Goal: Task Accomplishment & Management: Use online tool/utility

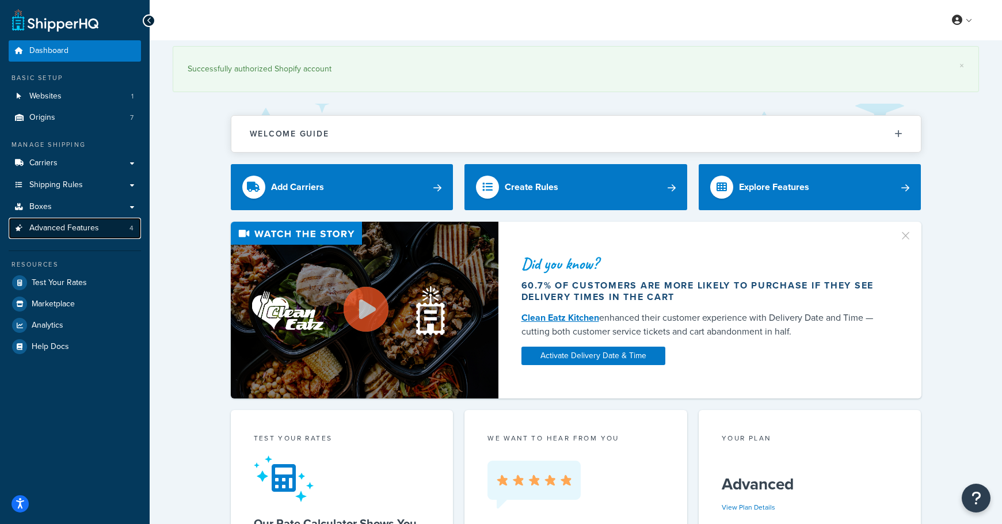
click at [130, 223] on span "4" at bounding box center [132, 228] width 4 height 10
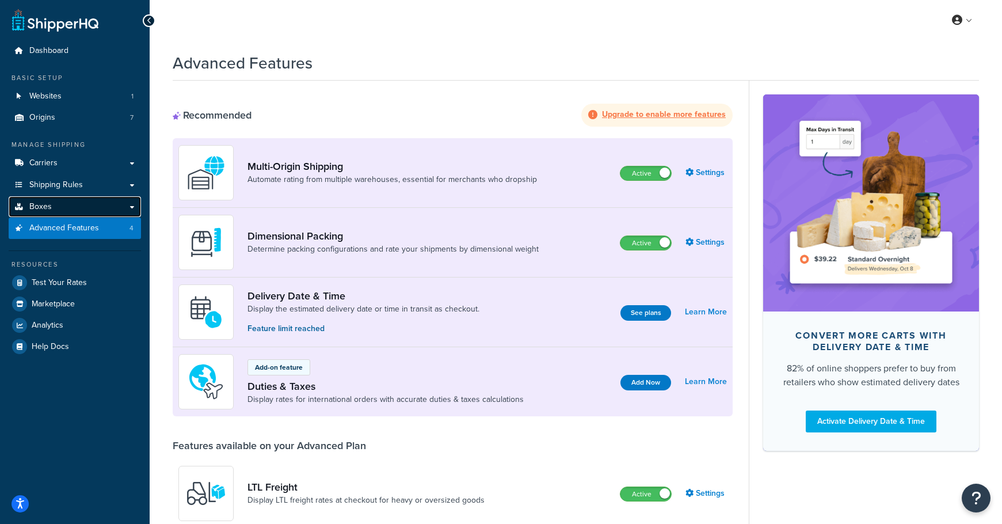
click at [128, 206] on link "Boxes" at bounding box center [75, 206] width 132 height 21
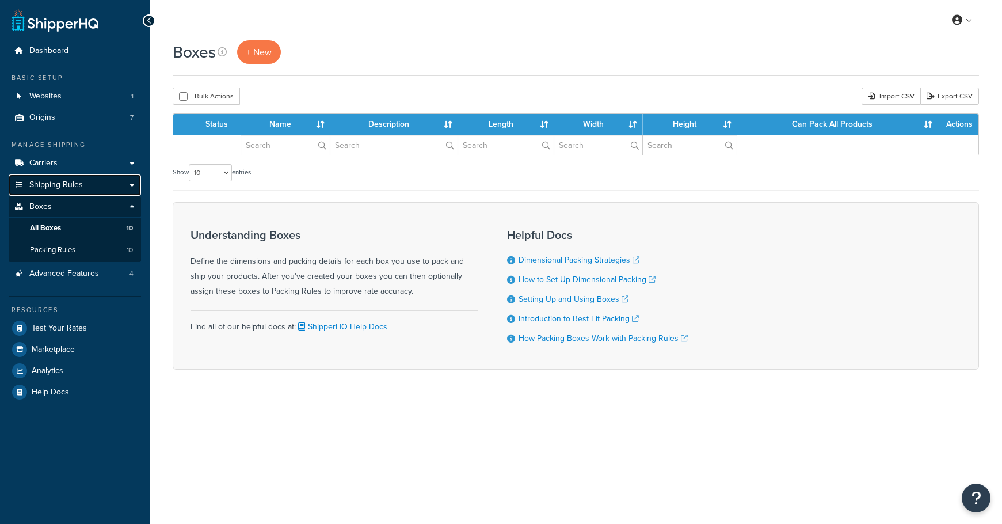
click at [131, 182] on link "Shipping Rules" at bounding box center [75, 184] width 132 height 21
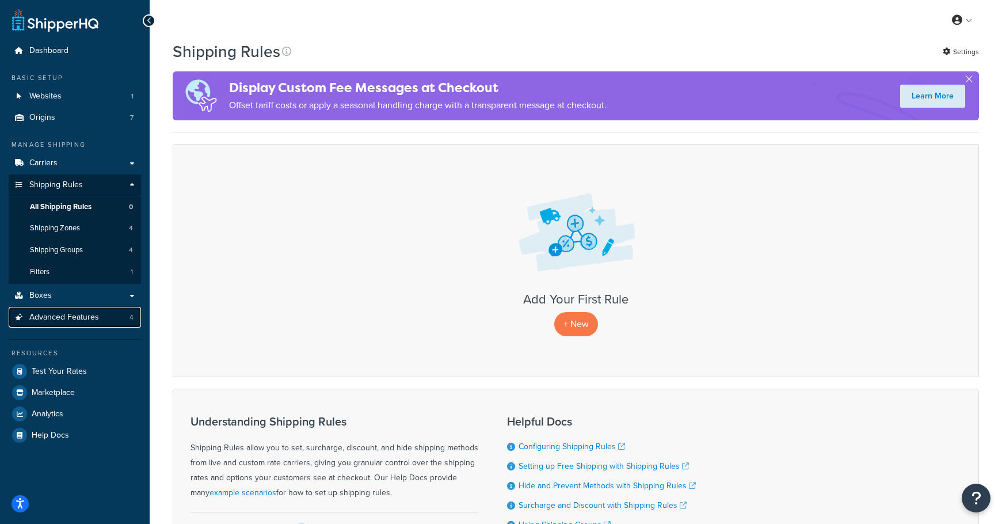
click at [124, 311] on link "Advanced Features 4" at bounding box center [75, 317] width 132 height 21
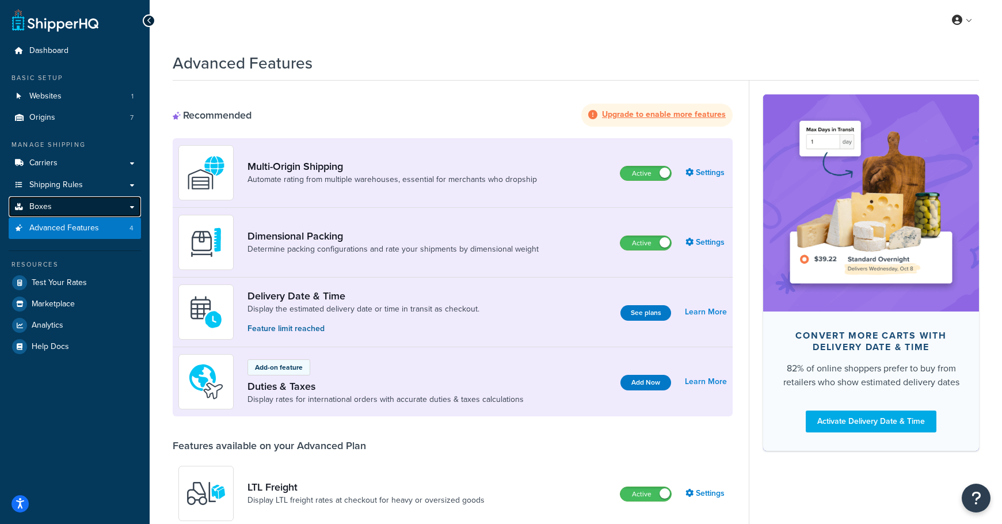
click at [132, 204] on link "Boxes" at bounding box center [75, 206] width 132 height 21
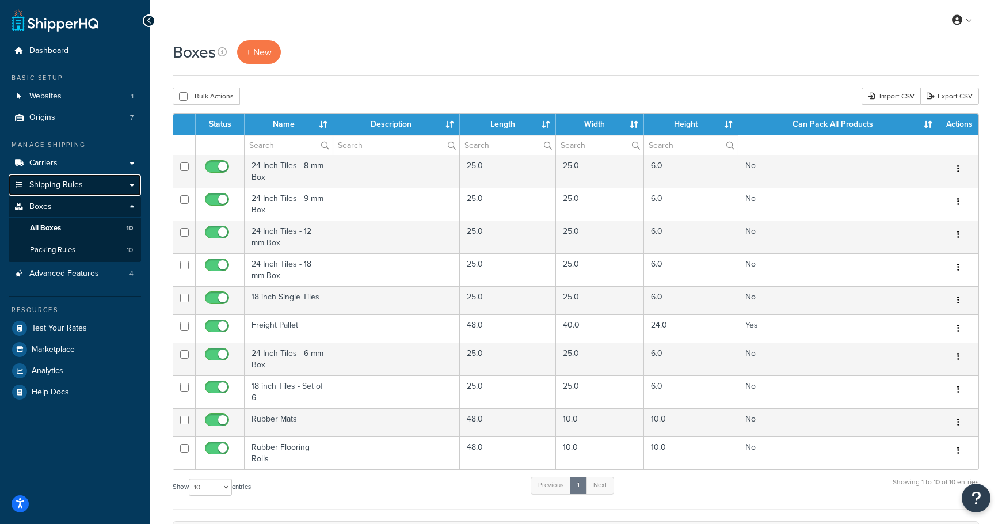
click at [134, 184] on link "Shipping Rules" at bounding box center [75, 184] width 132 height 21
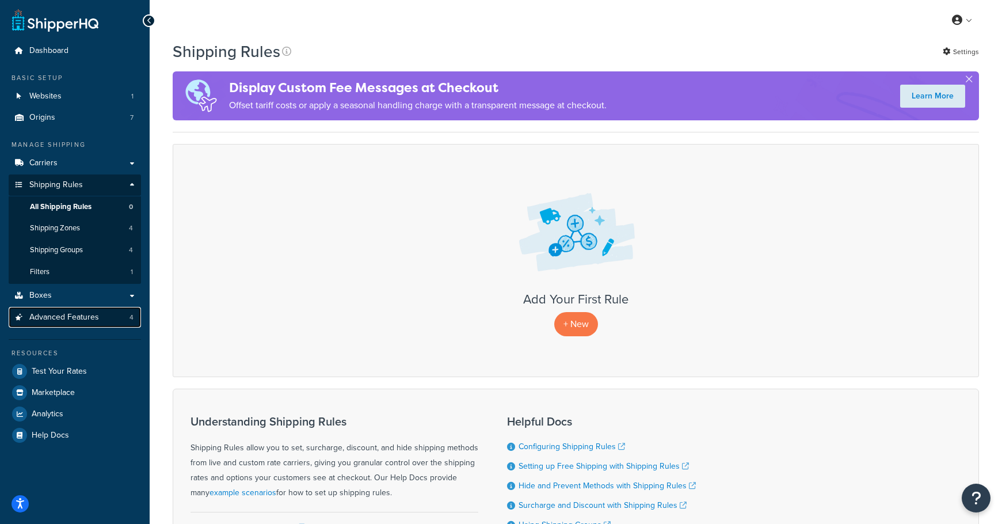
click at [126, 317] on link "Advanced Features 4" at bounding box center [75, 317] width 132 height 21
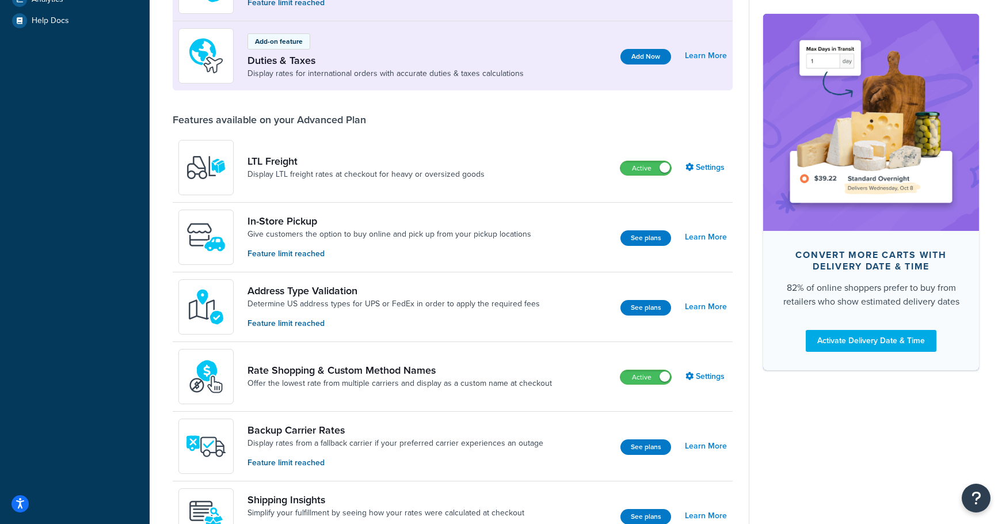
scroll to position [328, 0]
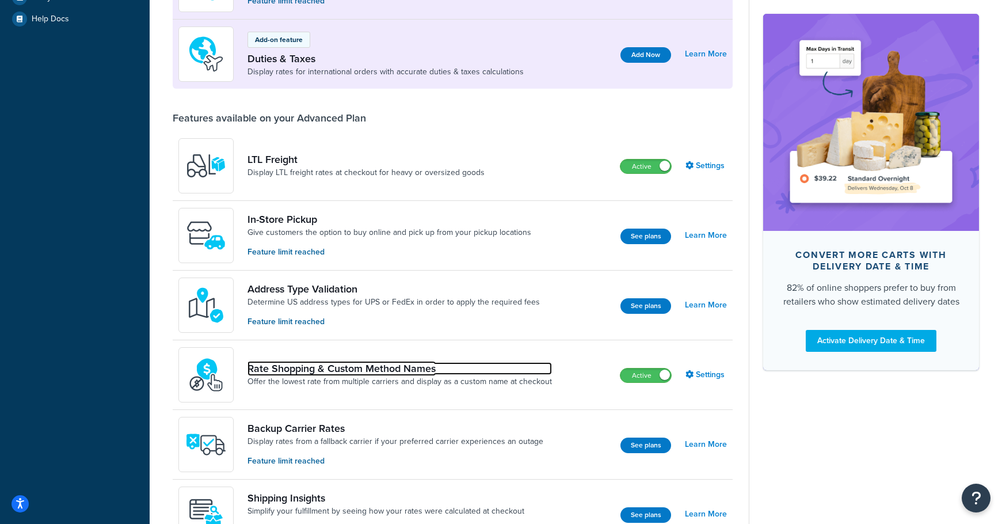
click at [282, 370] on link "Rate Shopping & Custom Method Names" at bounding box center [400, 368] width 305 height 13
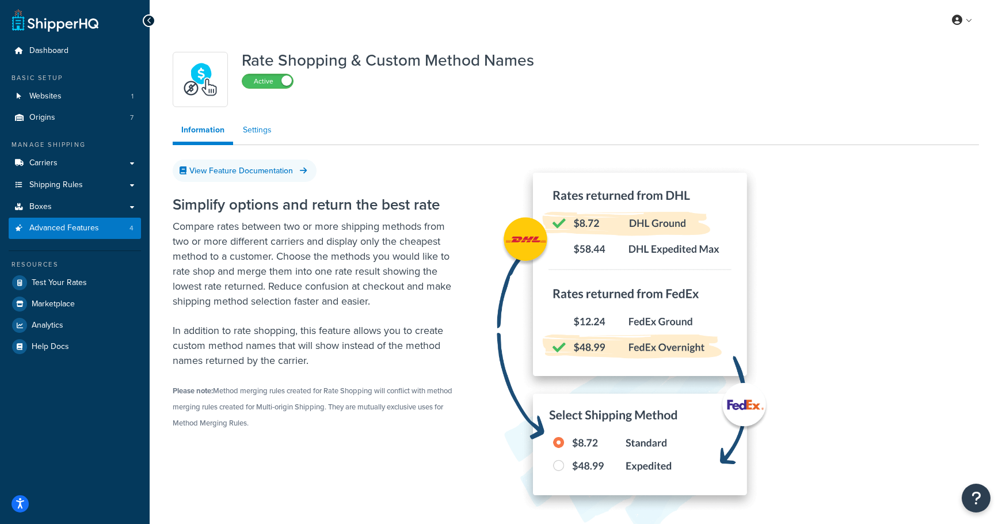
click at [257, 127] on link "Settings" at bounding box center [257, 130] width 46 height 23
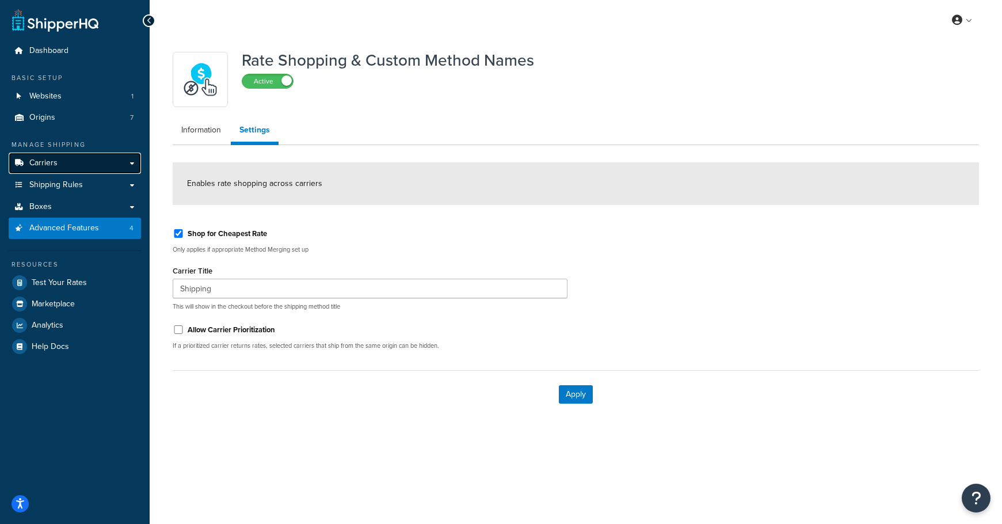
click at [130, 164] on link "Carriers" at bounding box center [75, 163] width 132 height 21
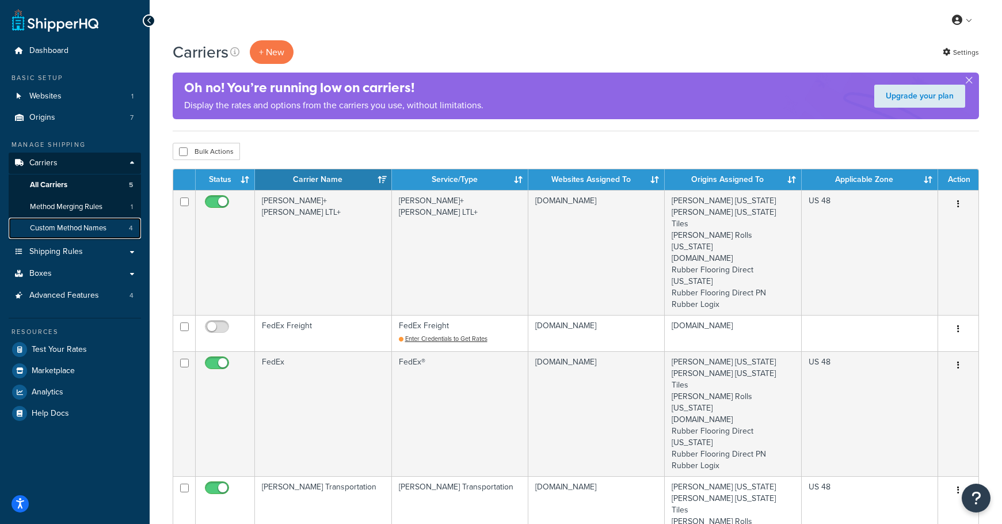
click at [107, 226] on span "Custom Method Names" at bounding box center [68, 228] width 77 height 10
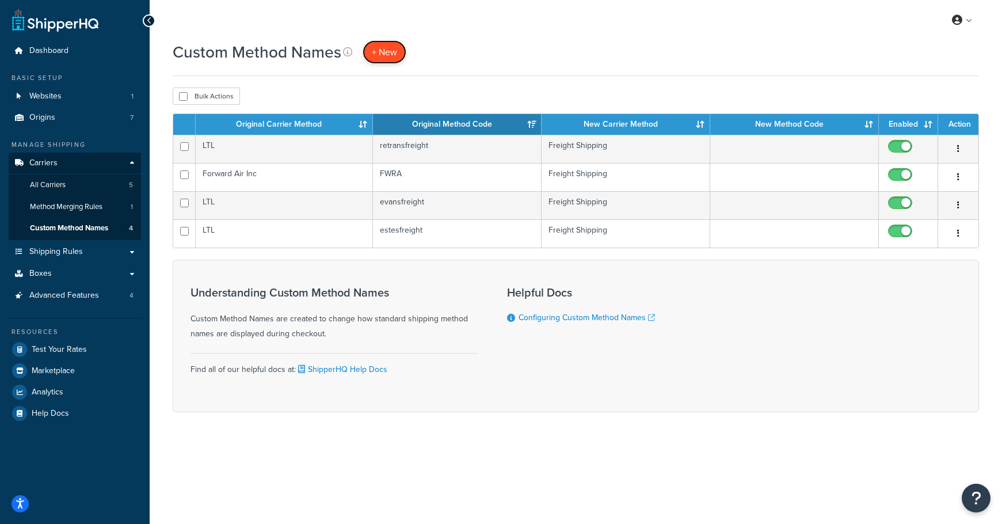
click at [384, 58] on span "+ New" at bounding box center [384, 51] width 25 height 13
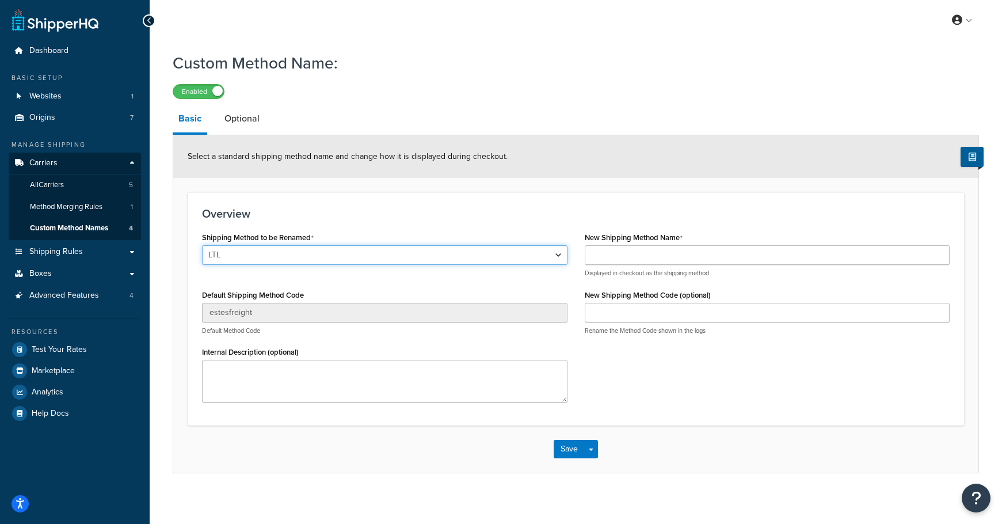
click at [279, 258] on select "LTL LTL Cross Country Freight Solutions XPO Logistics Central Transport Interna…" at bounding box center [385, 255] width 366 height 20
select select "714106"
click at [202, 246] on select "LTL LTL Cross Country Freight Solutions XPO Logistics Central Transport Interna…" at bounding box center [385, 255] width 366 height 20
type input "PITD"
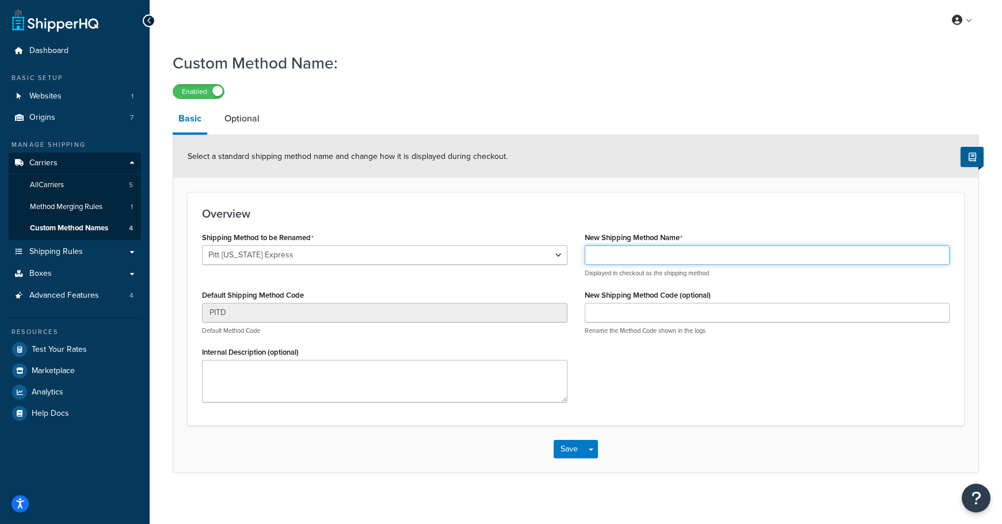
click at [587, 263] on input "New Shipping Method Name" at bounding box center [768, 255] width 366 height 20
type input "Freight Shipping"
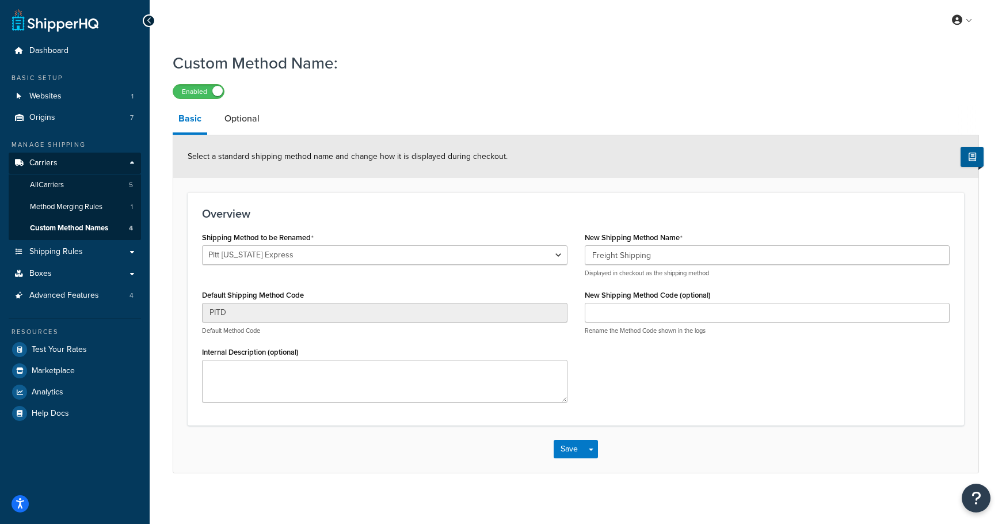
click at [609, 164] on div "Select a standard shipping method name and change how it is displayed during ch…" at bounding box center [575, 156] width 805 height 43
click at [572, 447] on button "Save" at bounding box center [569, 449] width 31 height 18
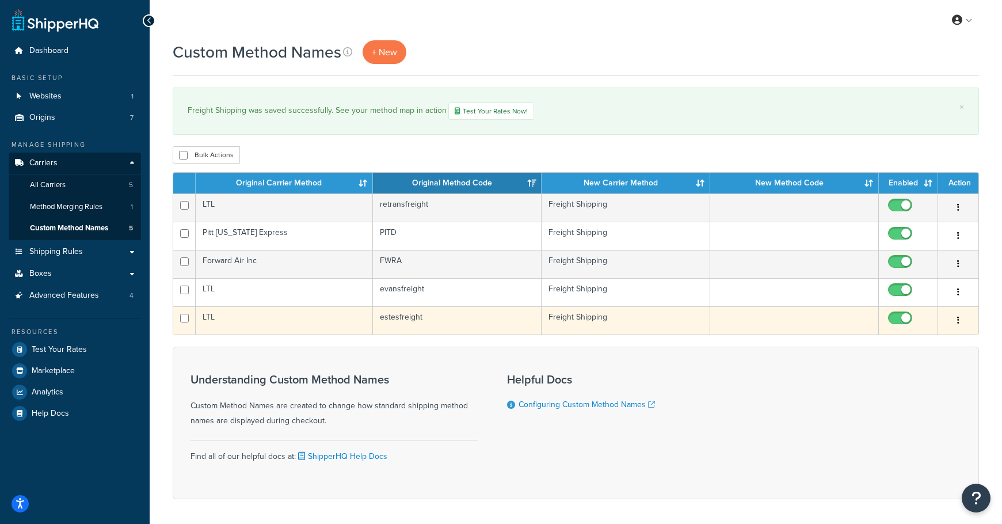
click at [953, 322] on button "button" at bounding box center [958, 320] width 16 height 18
click at [938, 344] on link "Edit" at bounding box center [911, 345] width 91 height 24
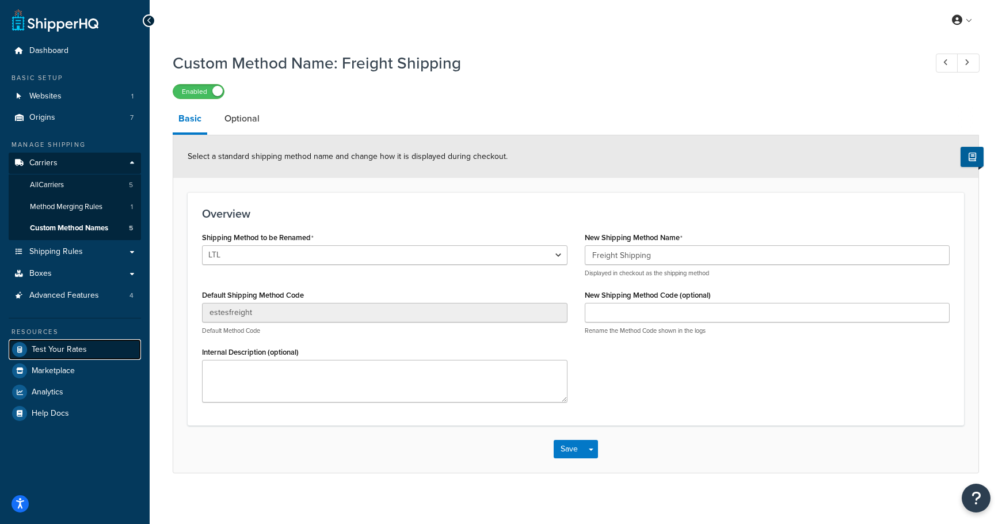
click at [75, 345] on span "Test Your Rates" at bounding box center [59, 350] width 55 height 10
click at [579, 448] on button "Save" at bounding box center [569, 449] width 31 height 18
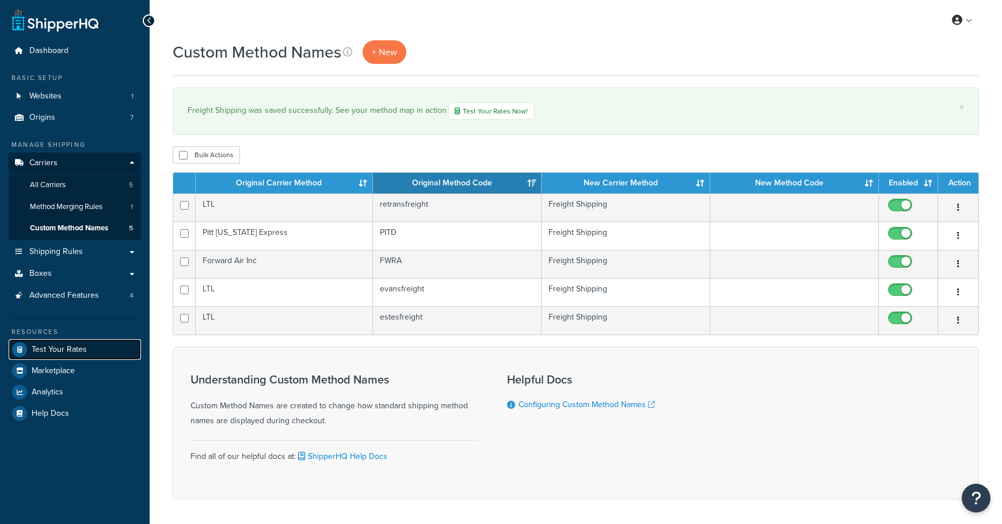
click at [77, 346] on span "Test Your Rates" at bounding box center [59, 350] width 55 height 10
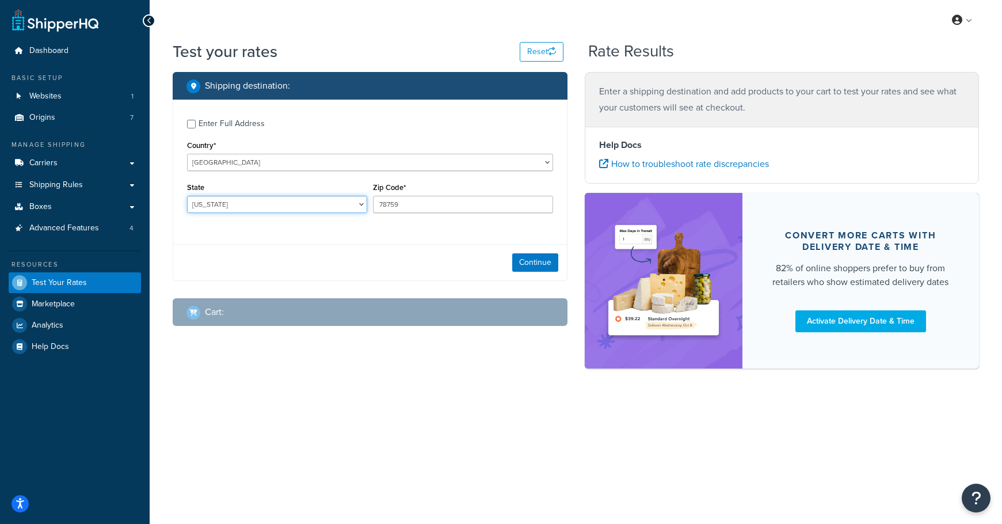
click at [325, 208] on select "[US_STATE] [US_STATE] [US_STATE] [US_STATE] [US_STATE] Armed Forces Americas Ar…" at bounding box center [277, 204] width 180 height 17
select select "WA"
click at [187, 196] on select "[US_STATE] [US_STATE] [US_STATE] [US_STATE] [US_STATE] Armed Forces Americas Ar…" at bounding box center [277, 204] width 180 height 17
click at [438, 212] on input "78759" at bounding box center [463, 204] width 180 height 17
click at [438, 209] on input "78759" at bounding box center [463, 204] width 180 height 17
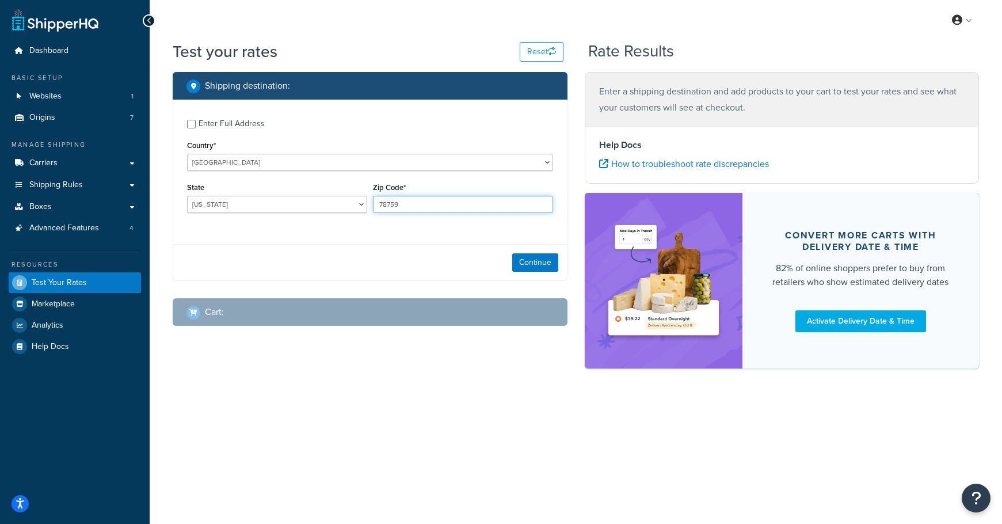
click at [438, 208] on input "78759" at bounding box center [463, 204] width 180 height 17
type input "98267"
click at [546, 261] on button "Continue" at bounding box center [535, 262] width 46 height 18
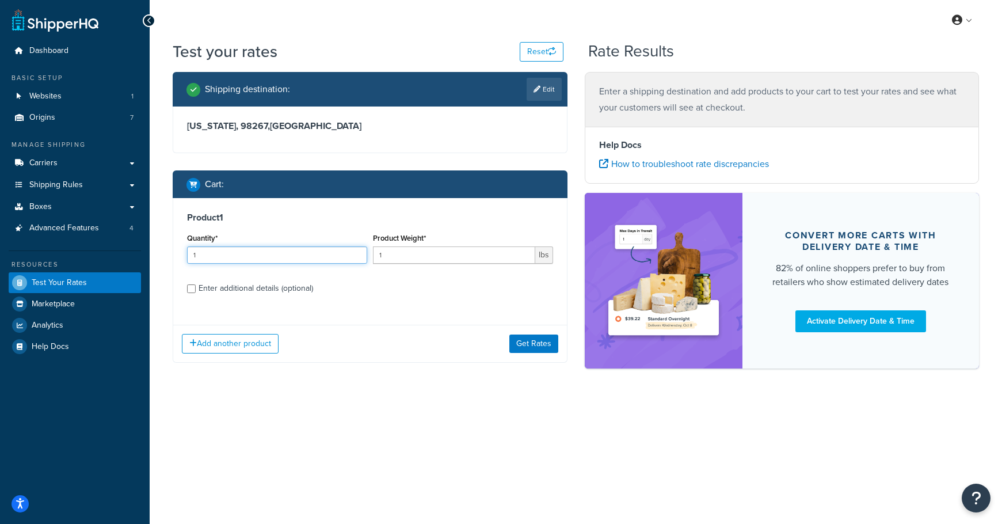
click at [279, 258] on input "1" at bounding box center [277, 254] width 180 height 17
type input "1"
click at [277, 249] on input "320" at bounding box center [277, 254] width 180 height 17
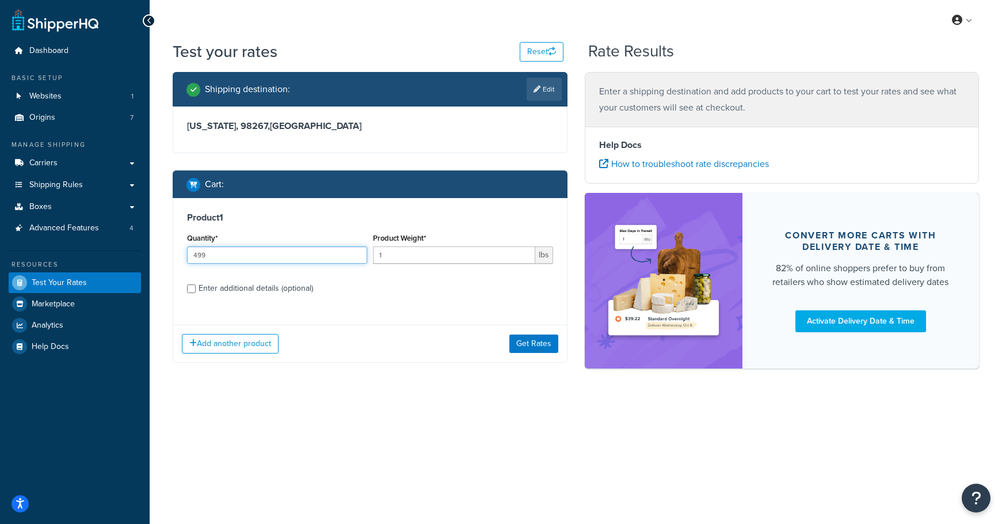
click at [259, 258] on input "499" at bounding box center [277, 254] width 180 height 17
type input "4"
type input "400"
type input "1.9"
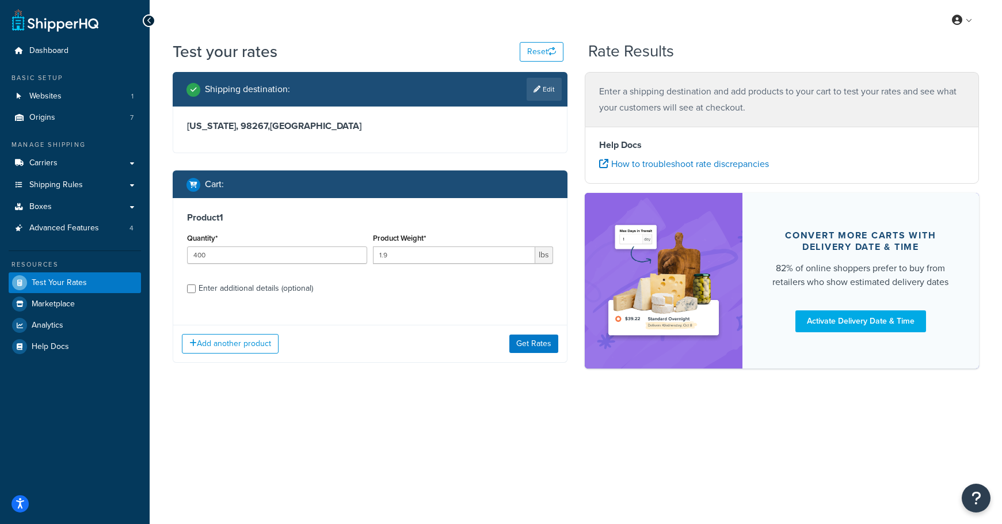
click at [239, 282] on div "Enter additional details (optional)" at bounding box center [256, 288] width 115 height 16
click at [196, 284] on input "Enter additional details (optional)" at bounding box center [191, 288] width 9 height 9
checkbox input "true"
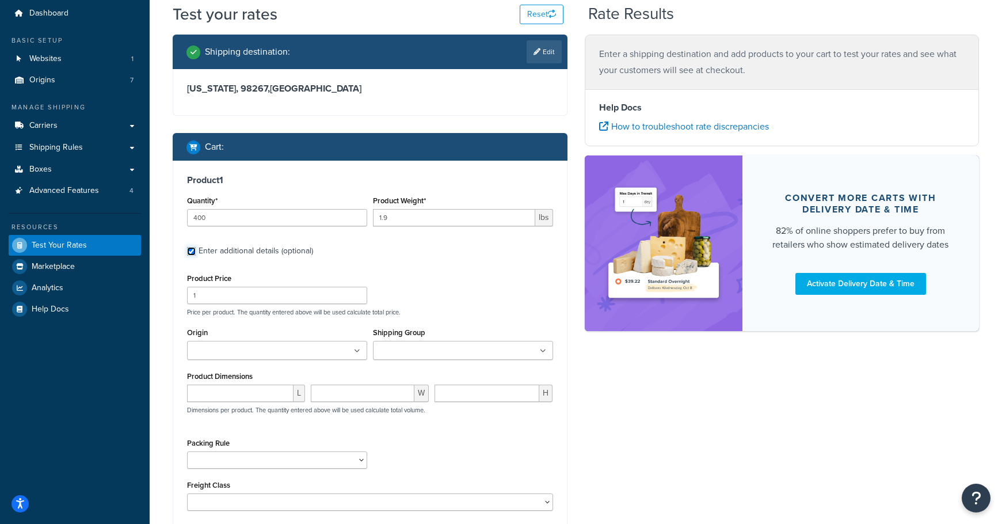
scroll to position [50, 0]
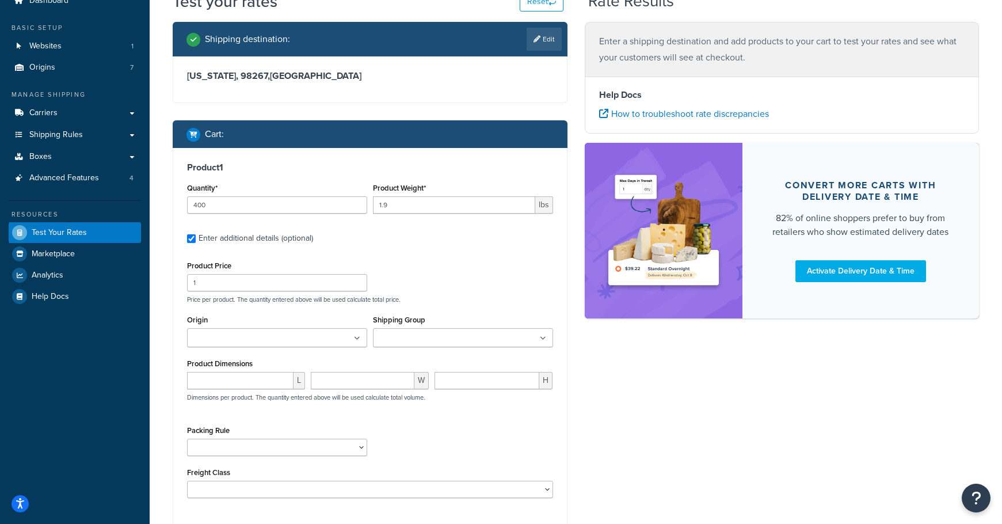
click at [251, 331] on ul at bounding box center [277, 337] width 180 height 19
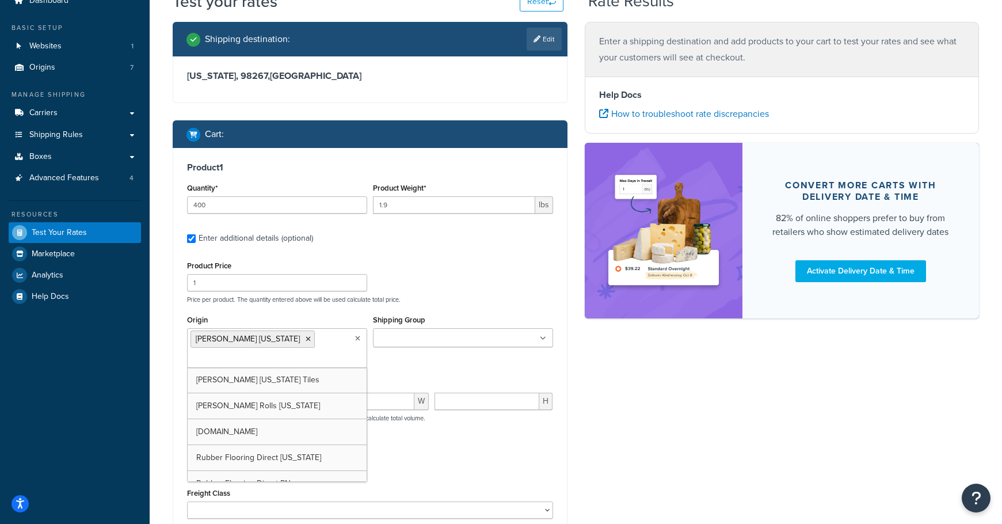
click at [432, 284] on div "Product Price 1 Price per product. The quantity entered above will be used calc…" at bounding box center [370, 280] width 372 height 45
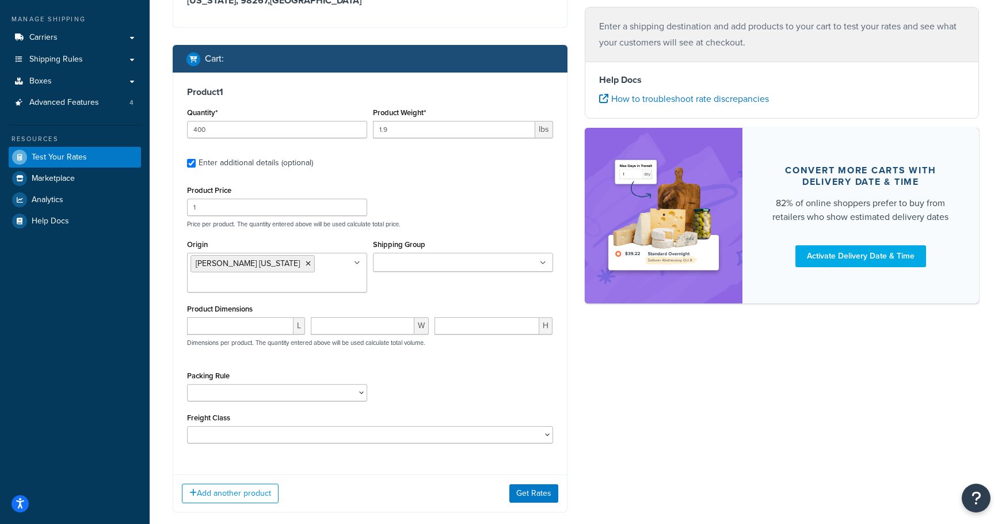
scroll to position [156, 0]
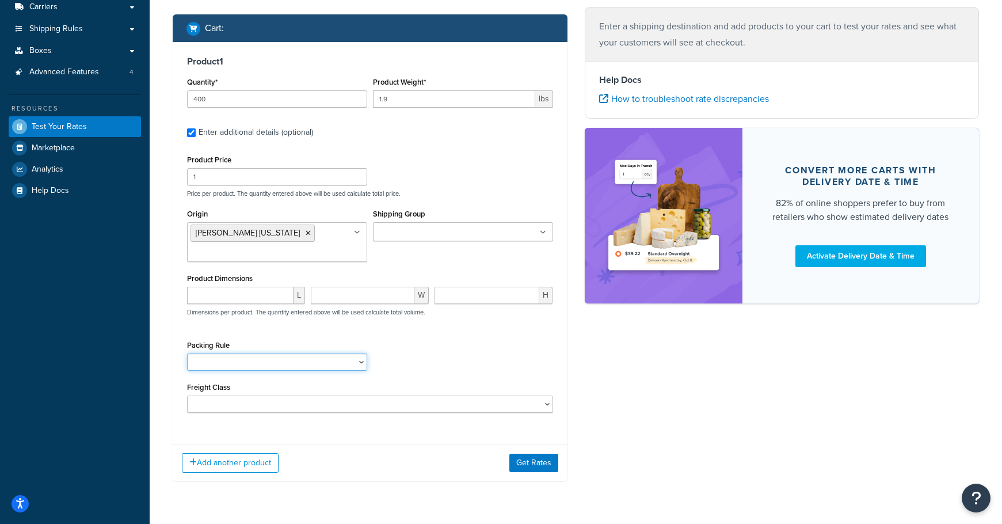
click at [305, 365] on select "18 inch Single Tiles 18 inch Tiles - Set of 6 24 Inch Tiles - 12 mm Box 24 Inch…" at bounding box center [277, 361] width 180 height 17
select select "88003"
click at [187, 355] on select "18 inch Single Tiles 18 inch Tiles - Set of 6 24 Inch Tiles - 12 mm Box 24 Inch…" at bounding box center [277, 361] width 180 height 17
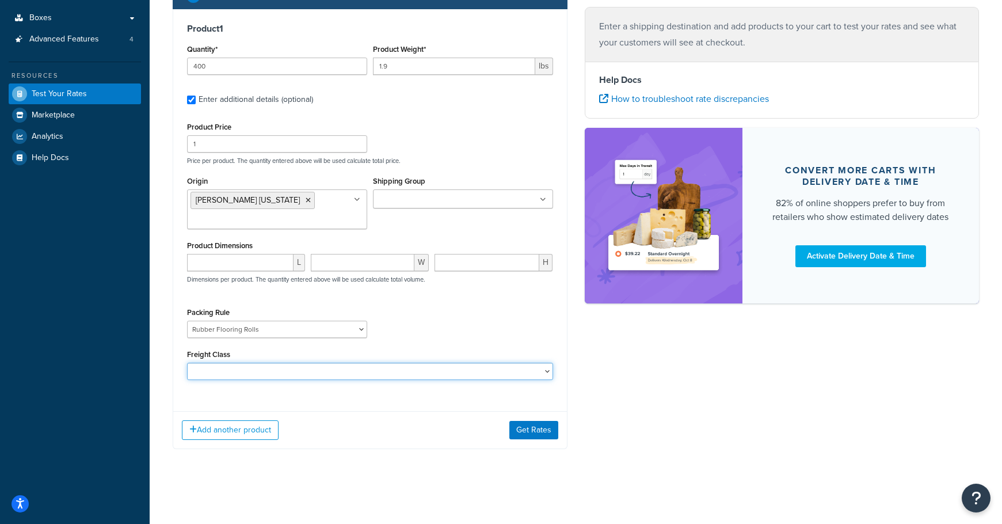
click at [385, 368] on select "50 55 60 65 70 77.5 85 92.5 100 110 125 150 175 200 250 300 400 500" at bounding box center [370, 371] width 366 height 17
select select "60"
click at [187, 363] on select "50 55 60 65 70 77.5 85 92.5 100 110 125 150 175 200 250 300 400 500" at bounding box center [370, 371] width 366 height 17
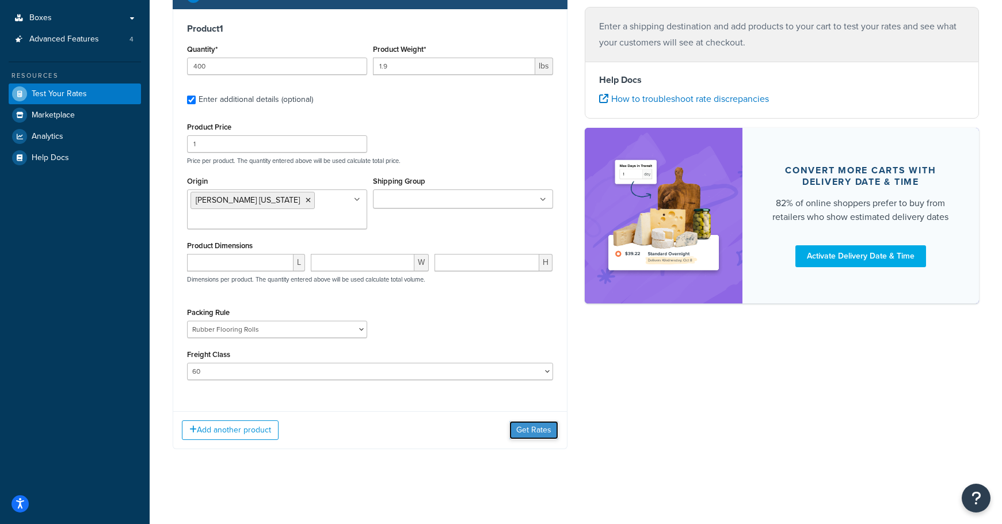
click at [527, 432] on button "Get Rates" at bounding box center [533, 430] width 49 height 18
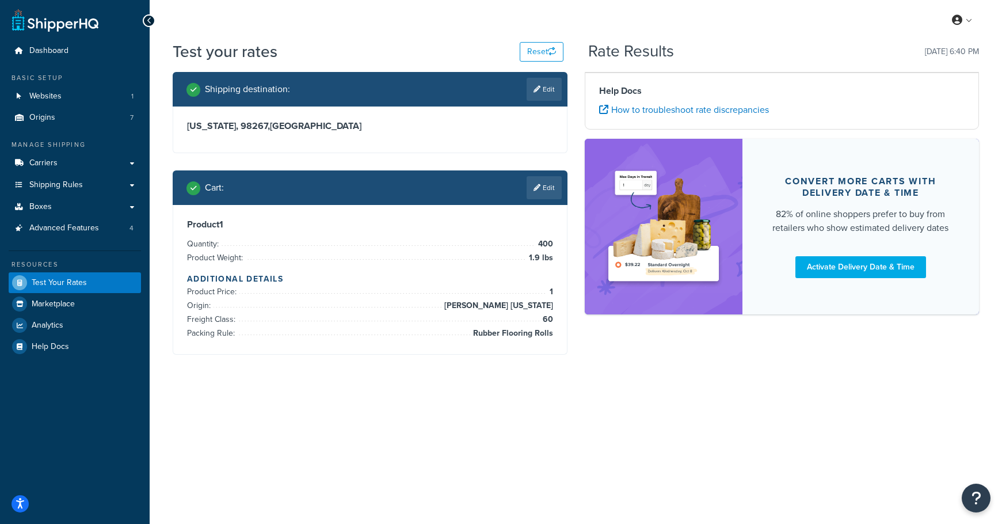
scroll to position [0, 0]
